Goal: Task Accomplishment & Management: Use online tool/utility

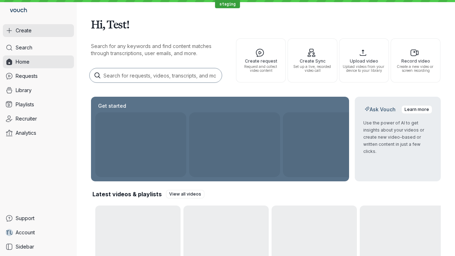
click at [38, 31] on button "Create" at bounding box center [38, 30] width 71 height 13
